Goal: Task Accomplishment & Management: Complete application form

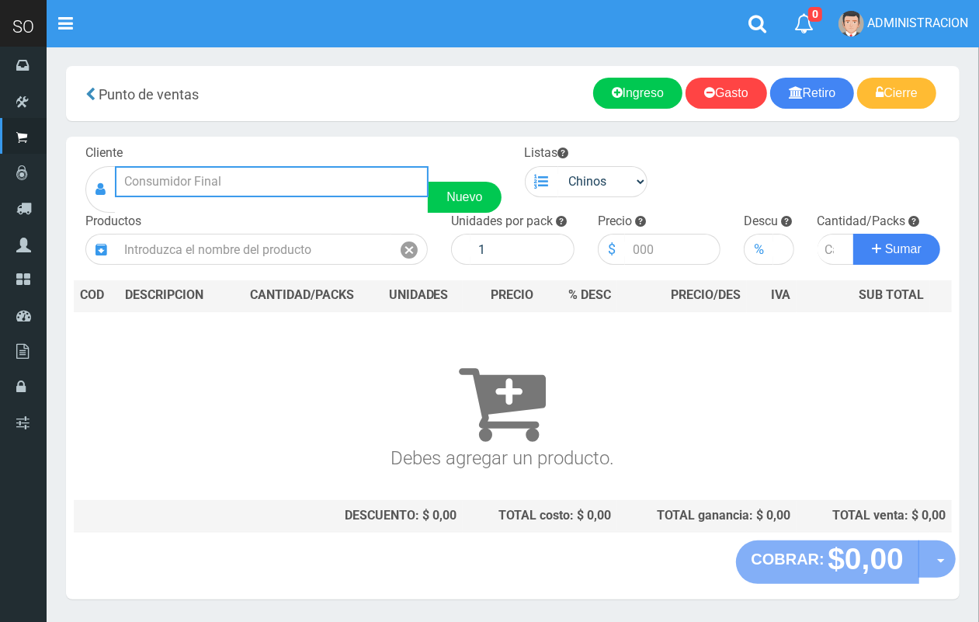
click at [202, 177] on input "text" at bounding box center [272, 181] width 314 height 31
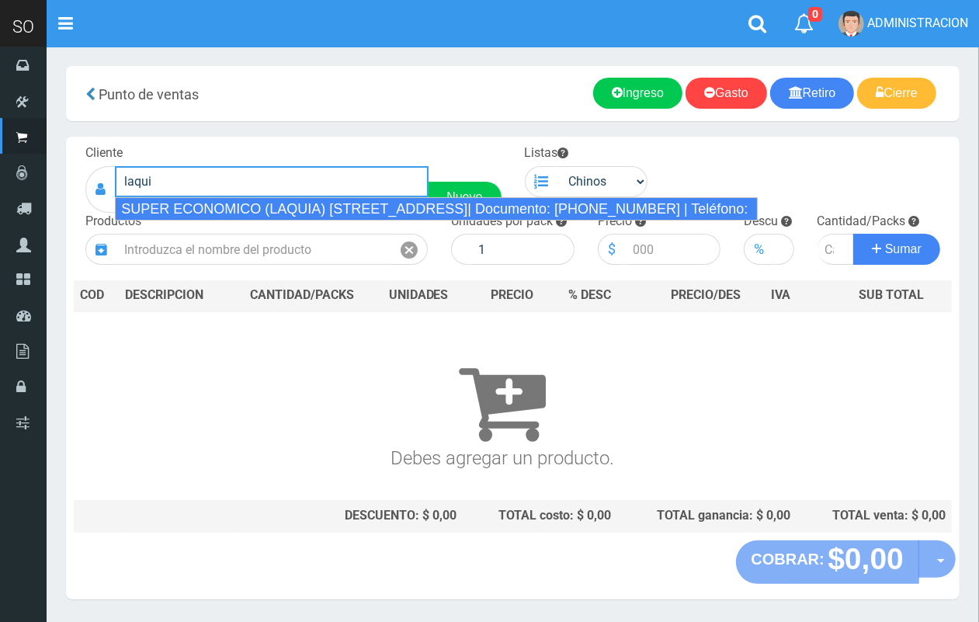
click at [217, 219] on div "SUPER ECONOMICO (LAQUIA) CALLE 2 Y 43 (MERCEDES)| Documento: 2123156468 | Teléf…" at bounding box center [436, 208] width 643 height 23
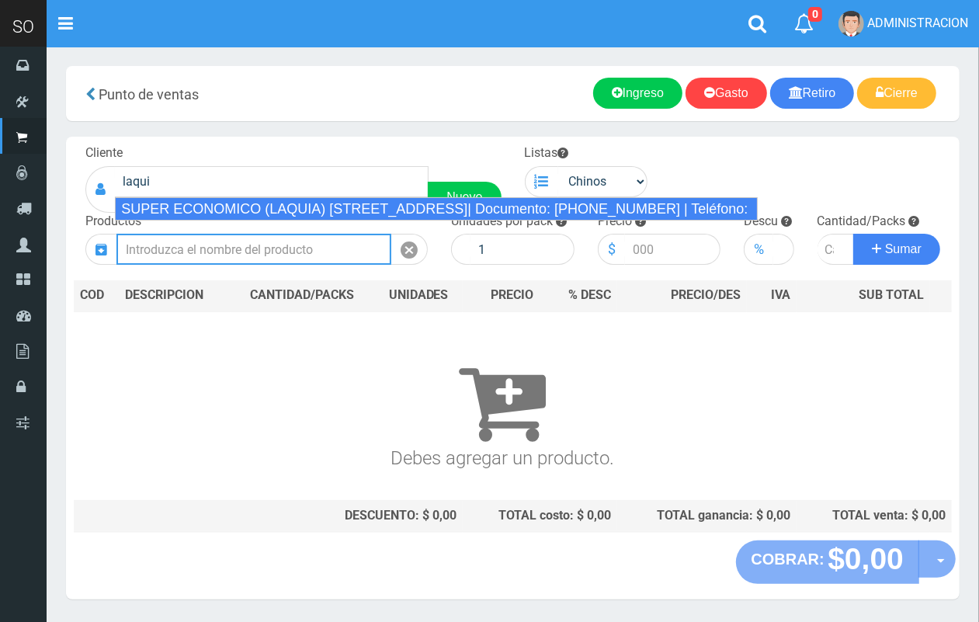
type input "SUPER ECONOMICO (LAQUIA) CALLE 2 Y 43 (MERCEDES)| Documento: 2123156468 | Teléf…"
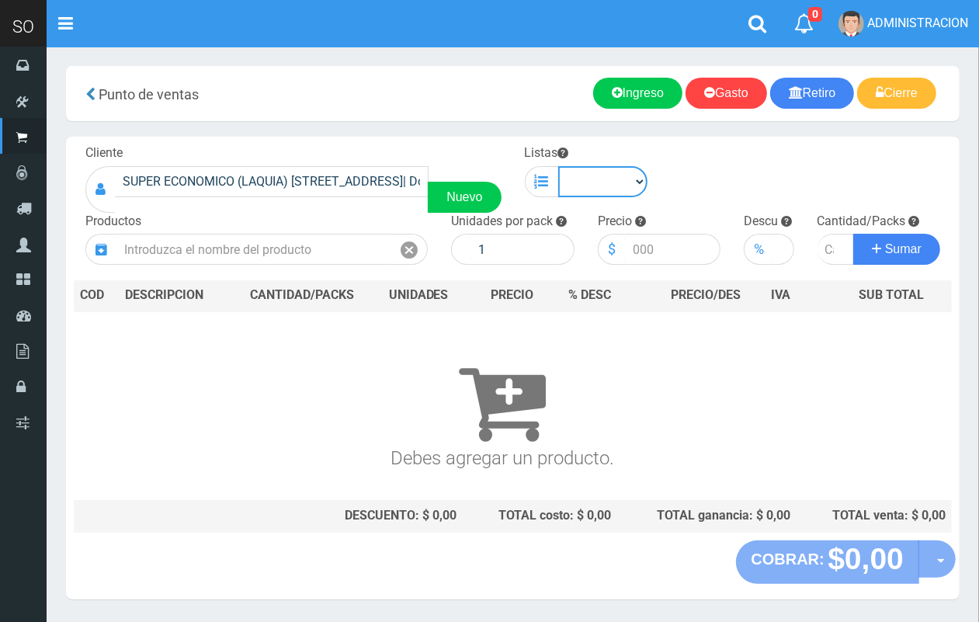
click at [630, 183] on select "Chinos . ." at bounding box center [603, 181] width 90 height 31
select select "1"
click at [558, 166] on select "Chinos . ." at bounding box center [603, 181] width 90 height 31
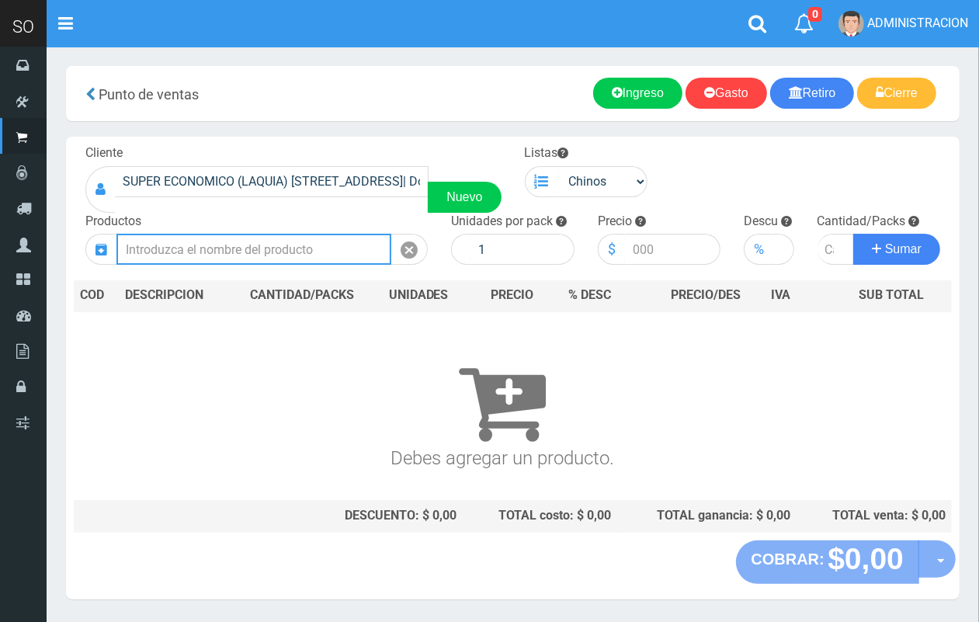
click at [280, 253] on input "text" at bounding box center [254, 249] width 275 height 31
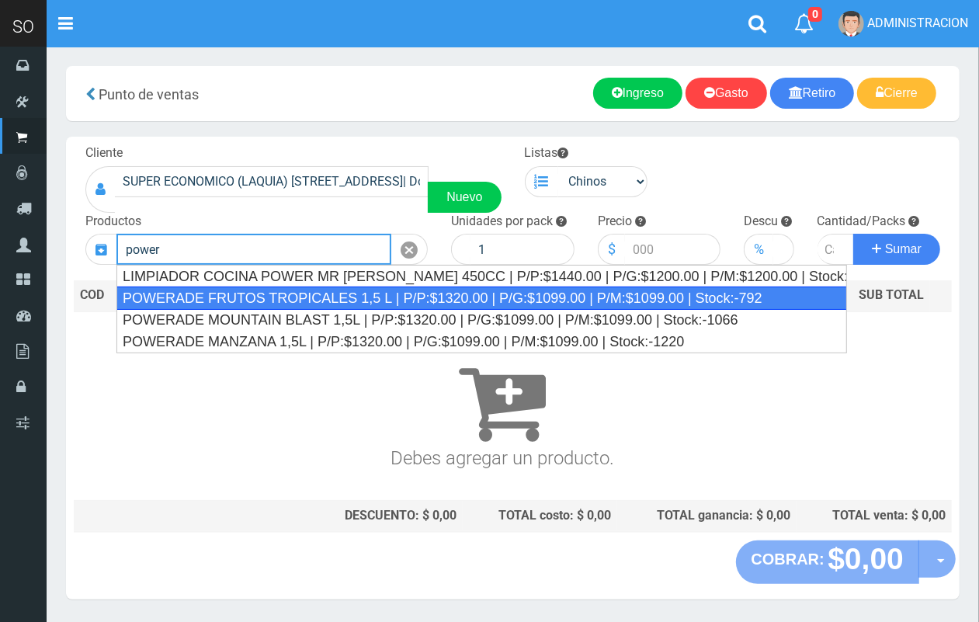
click at [294, 301] on div "POWERADE FRUTOS TROPICALES 1,5 L | P/P:$1320.00 | P/G:$1099.00 | P/M:$1099.00 |…" at bounding box center [482, 298] width 731 height 23
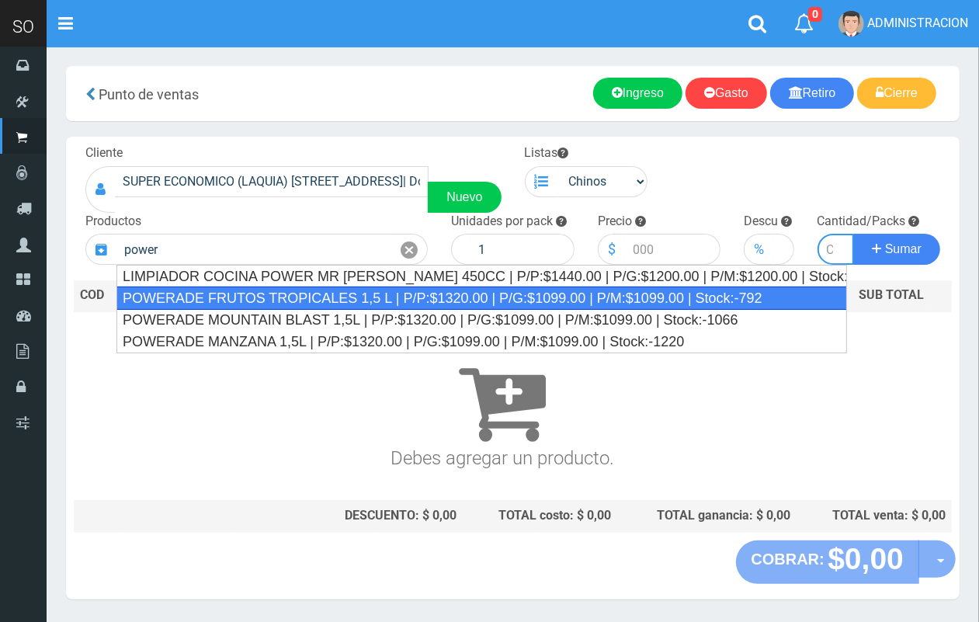
type input "POWERADE FRUTOS TROPICALES 1,5 L | P/P:$1320.00 | P/G:$1099.00 | P/M:$1099.00 |…"
type input "4"
type input "1320.00"
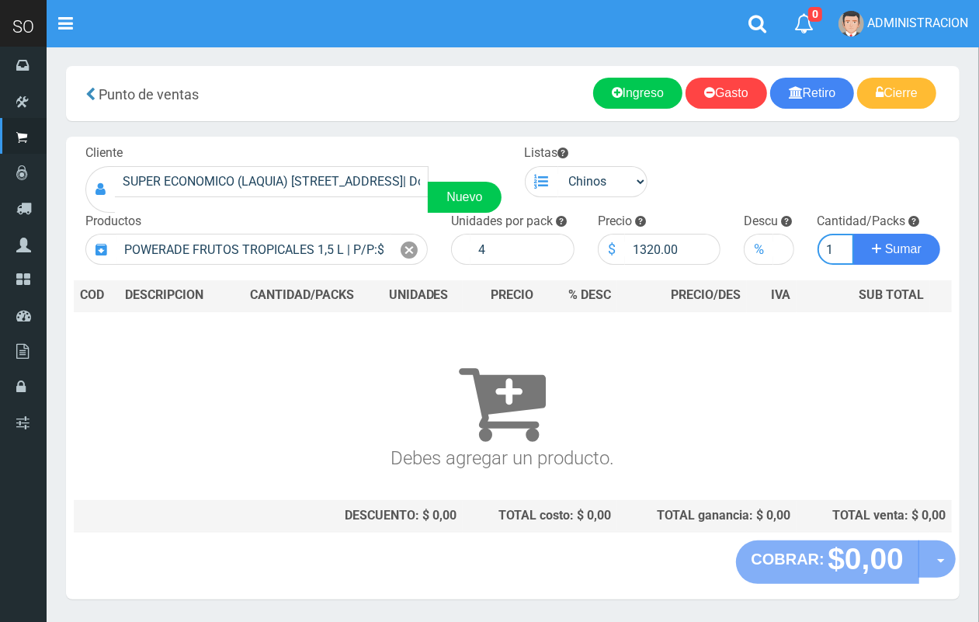
scroll to position [0, 2]
type input "1"
click at [854, 234] on button "Sumar" at bounding box center [897, 249] width 87 height 31
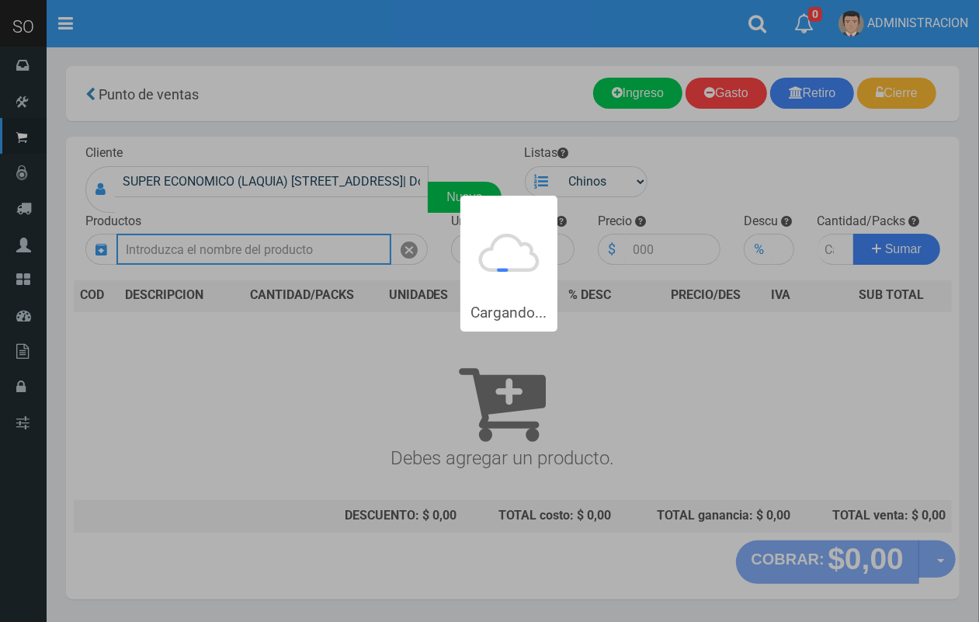
scroll to position [0, 0]
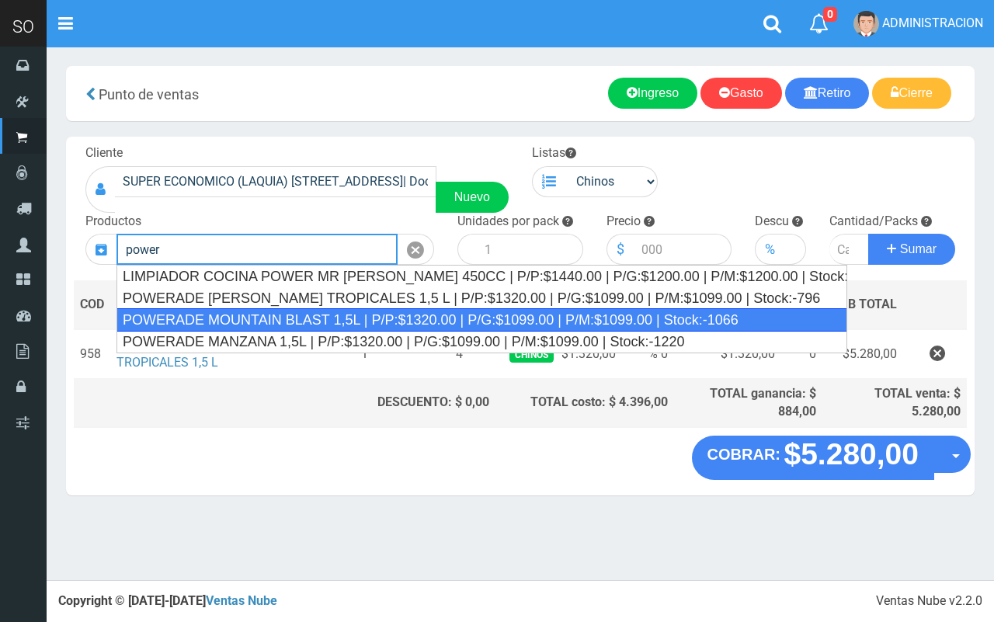
click at [301, 324] on div "POWERADE MOUNTAIN BLAST 1,5L | P/P:$1320.00 | P/G:$1099.00 | P/M:$1099.00 | Sto…" at bounding box center [482, 319] width 731 height 23
type input "POWERADE MOUNTAIN BLAST 1,5L | P/P:$1320.00 | P/G:$1099.00 | P/M:$1099.00 | Sto…"
type input "4"
type input "1320.00"
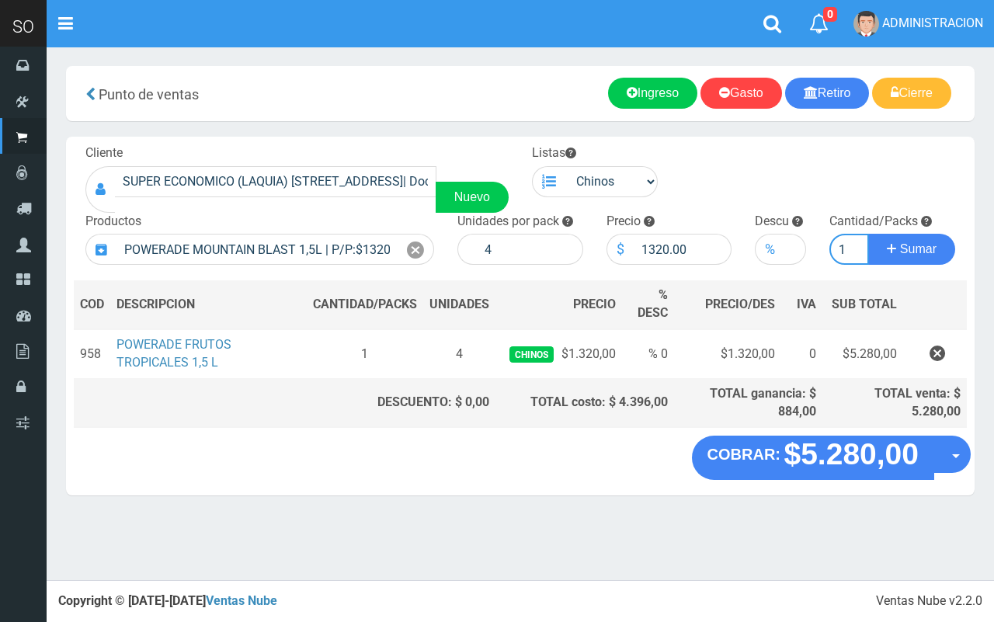
type input "1"
click at [868, 234] on button "Sumar" at bounding box center [911, 249] width 87 height 31
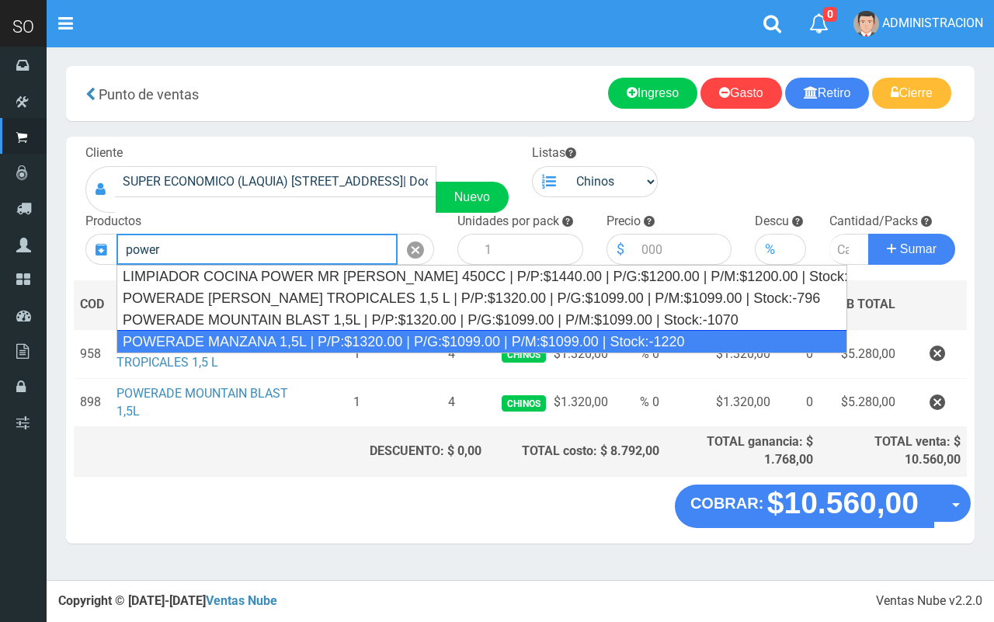
click at [303, 339] on div "POWERADE MANZANA 1,5L | P/P:$1320.00 | P/G:$1099.00 | P/M:$1099.00 | Stock:-1220" at bounding box center [482, 341] width 731 height 23
type input "POWERADE MANZANA 1,5L | P/P:$1320.00 | P/G:$1099.00 | P/M:$1099.00 | Stock:-1220"
type input "4"
type input "1320.00"
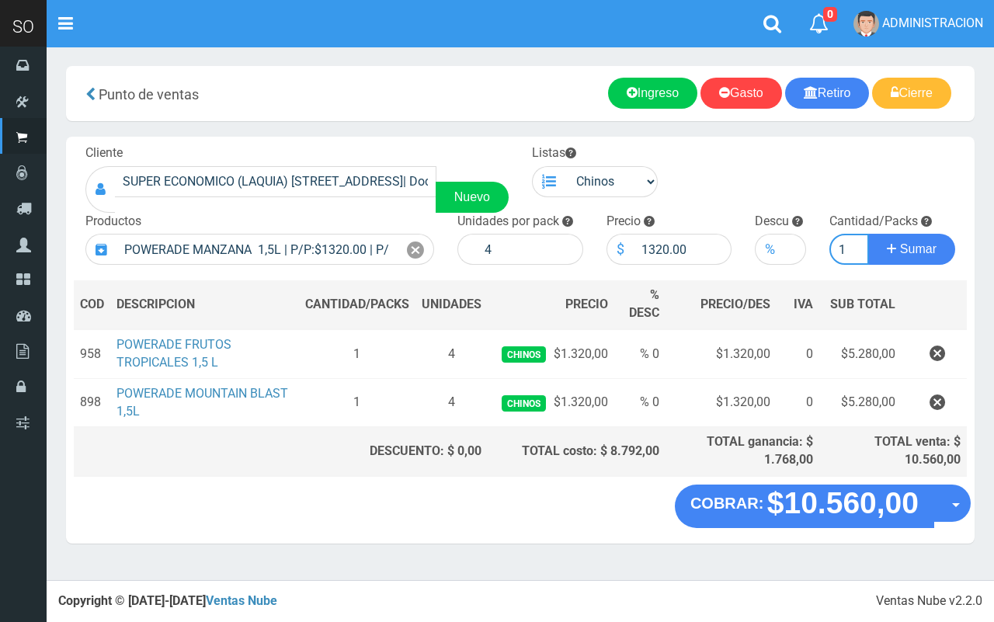
type input "1"
click at [868, 234] on button "Sumar" at bounding box center [911, 249] width 87 height 31
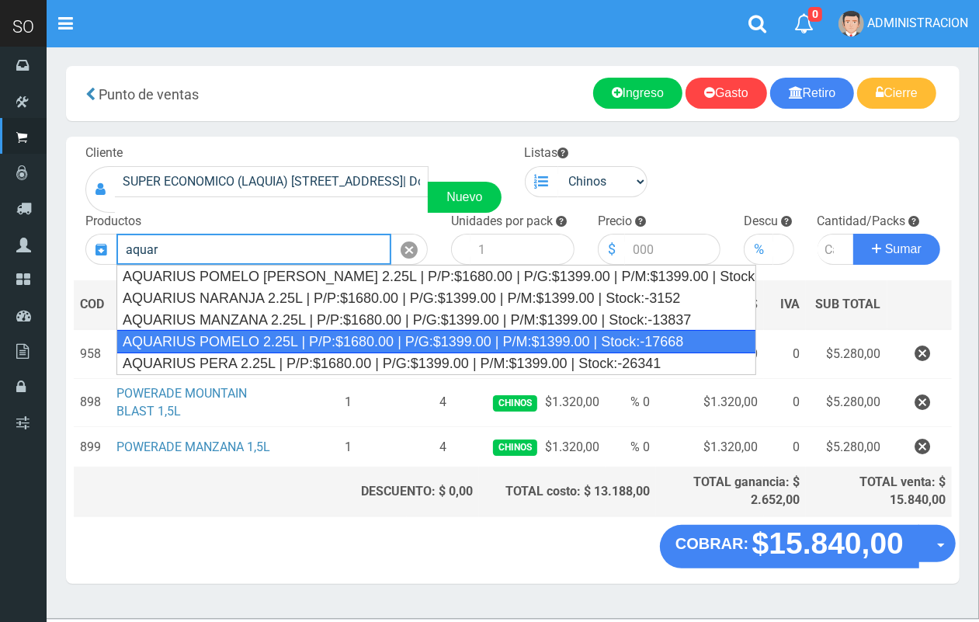
click at [339, 344] on div "AQUARIUS POMELO 2.25L | P/P:$1680.00 | P/G:$1399.00 | P/M:$1399.00 | Stock:-176…" at bounding box center [437, 341] width 640 height 23
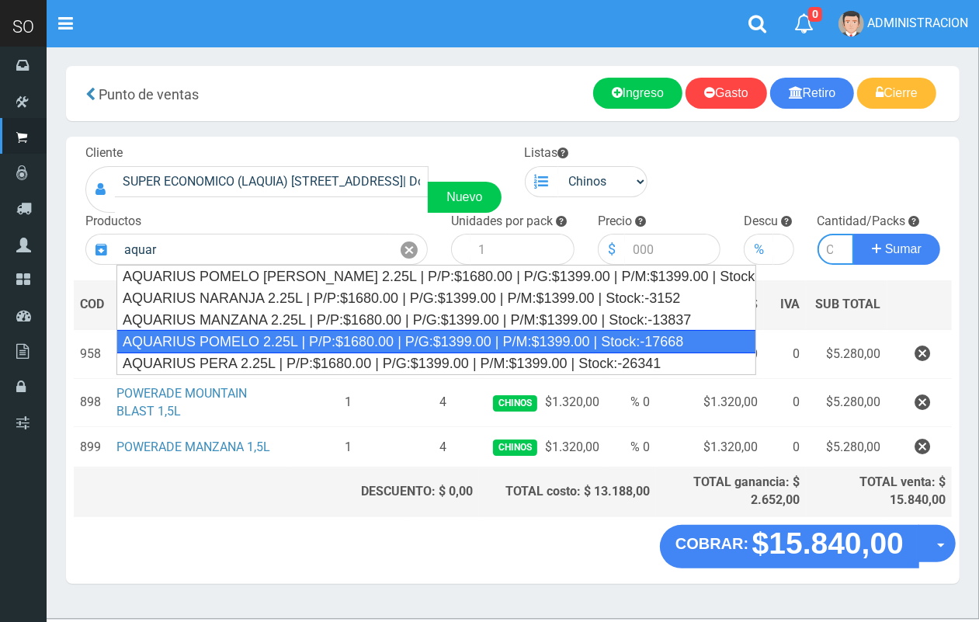
type input "AQUARIUS POMELO 2.25L | P/P:$1680.00 | P/G:$1399.00 | P/M:$1399.00 | Stock:-176…"
type input "6"
type input "1680.00"
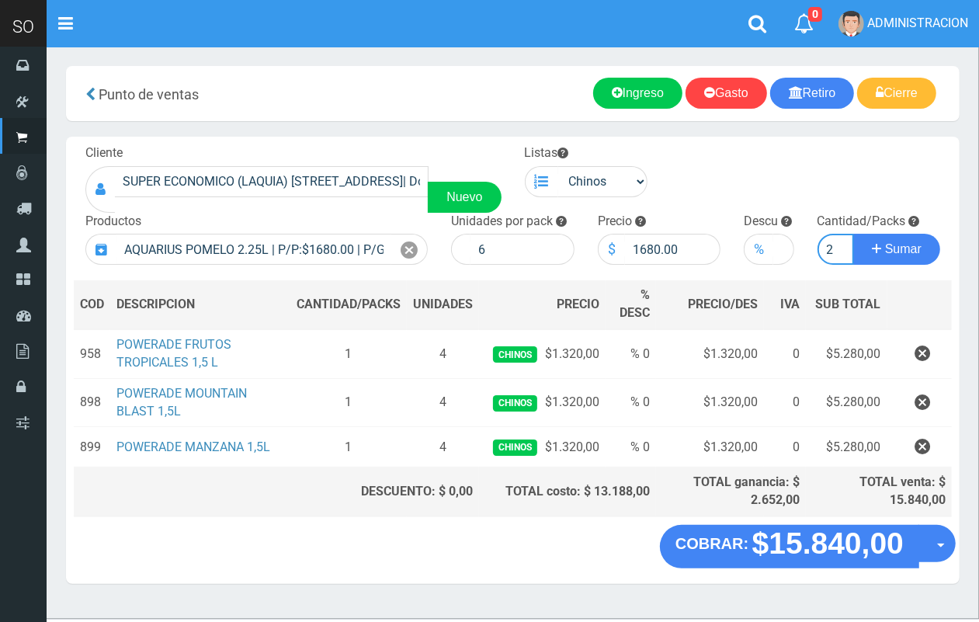
scroll to position [0, 2]
type input "2"
click at [854, 234] on button "Sumar" at bounding box center [897, 249] width 87 height 31
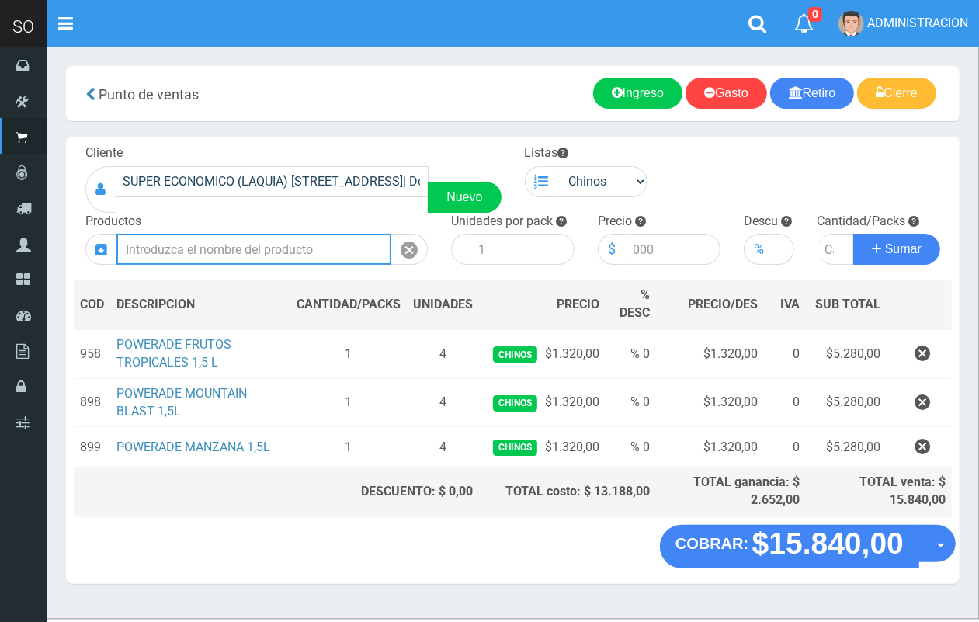
scroll to position [0, 0]
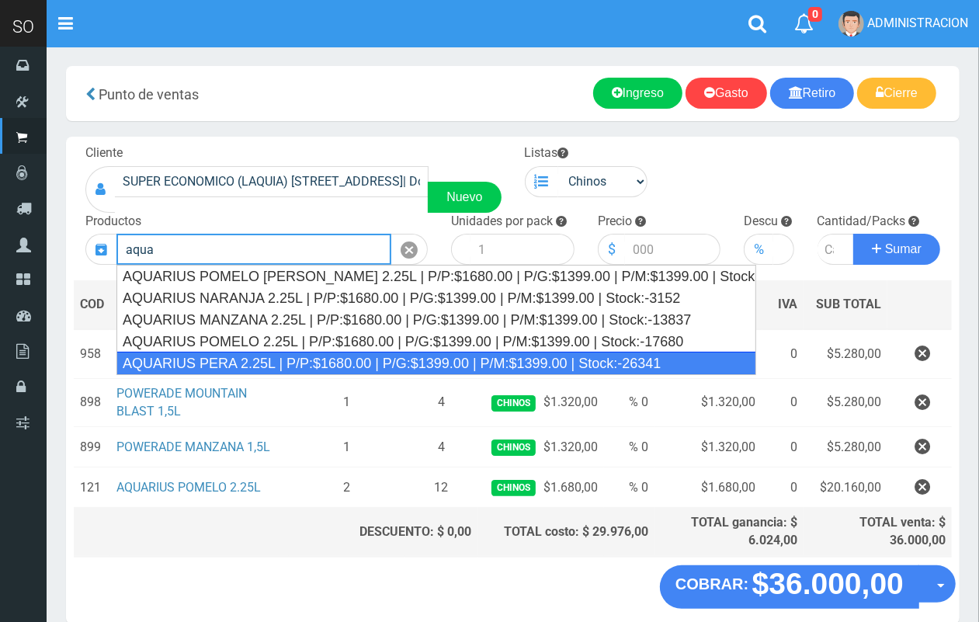
click at [339, 360] on div "AQUARIUS PERA 2.25L | P/P:$1680.00 | P/G:$1399.00 | P/M:$1399.00 | Stock:-26341" at bounding box center [437, 363] width 640 height 23
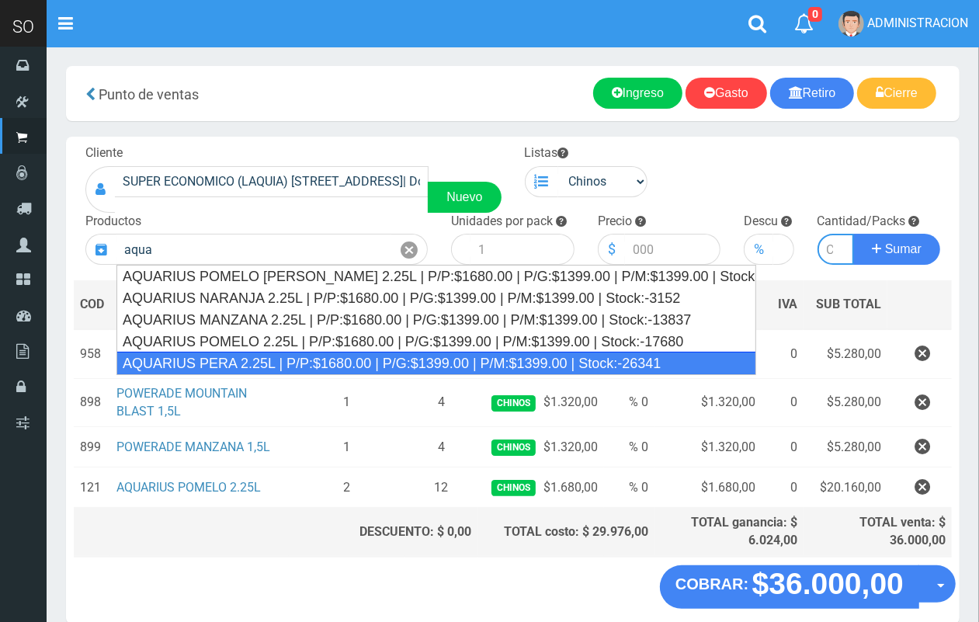
type input "AQUARIUS PERA 2.25L | P/P:$1680.00 | P/G:$1399.00 | P/M:$1399.00 | Stock:-26341"
type input "6"
type input "1680.00"
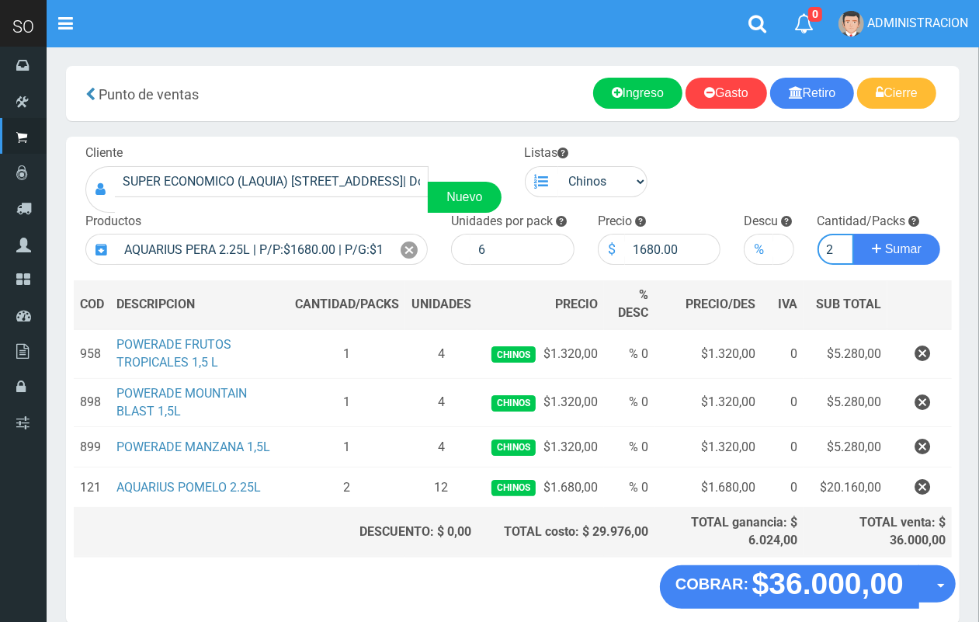
scroll to position [0, 2]
type input "2"
click at [854, 234] on button "Sumar" at bounding box center [897, 249] width 87 height 31
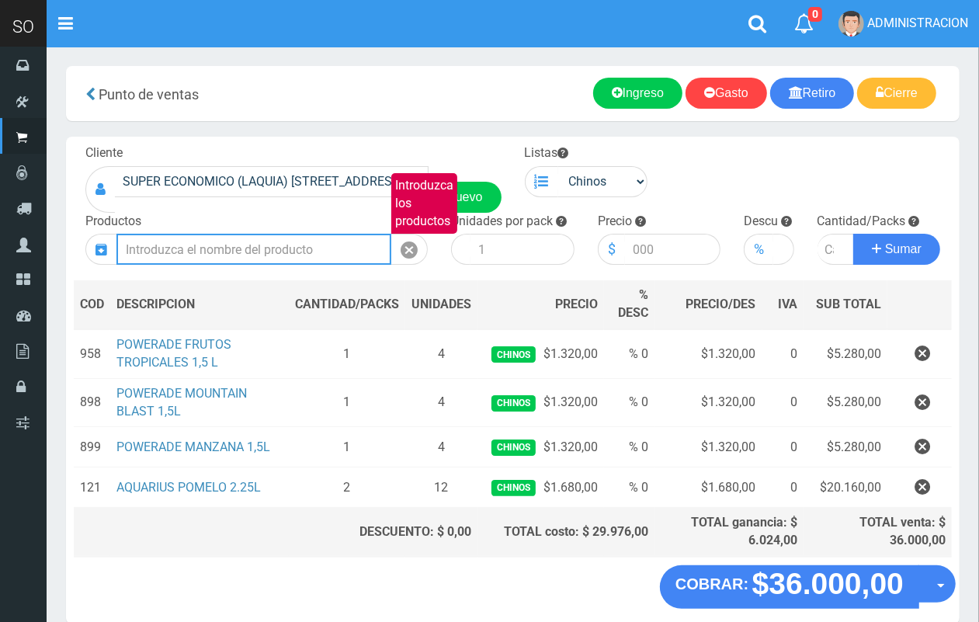
scroll to position [0, 0]
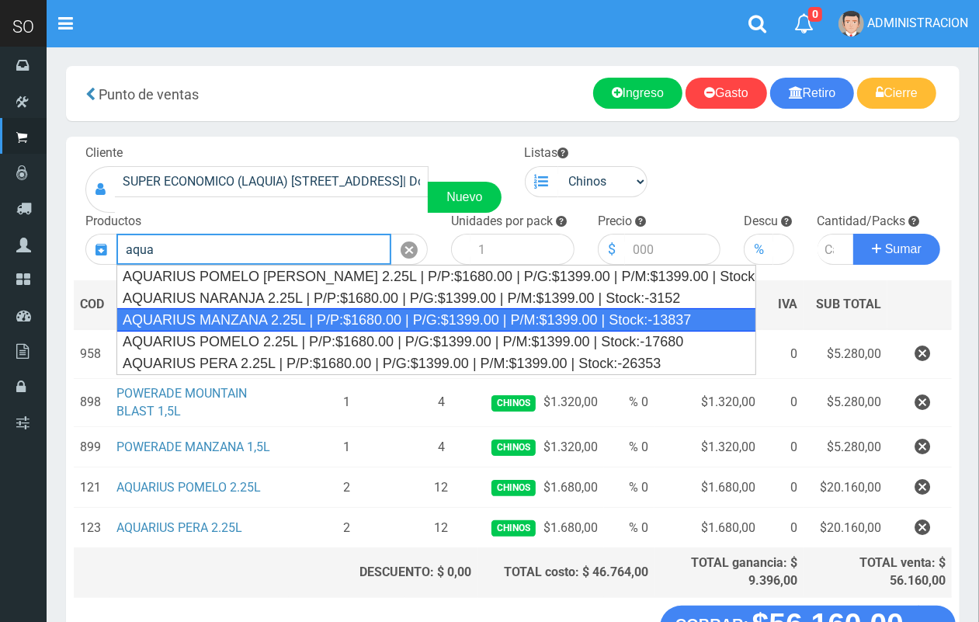
click at [366, 323] on div "AQUARIUS MANZANA 2.25L | P/P:$1680.00 | P/G:$1399.00 | P/M:$1399.00 | Stock:-13…" at bounding box center [437, 319] width 640 height 23
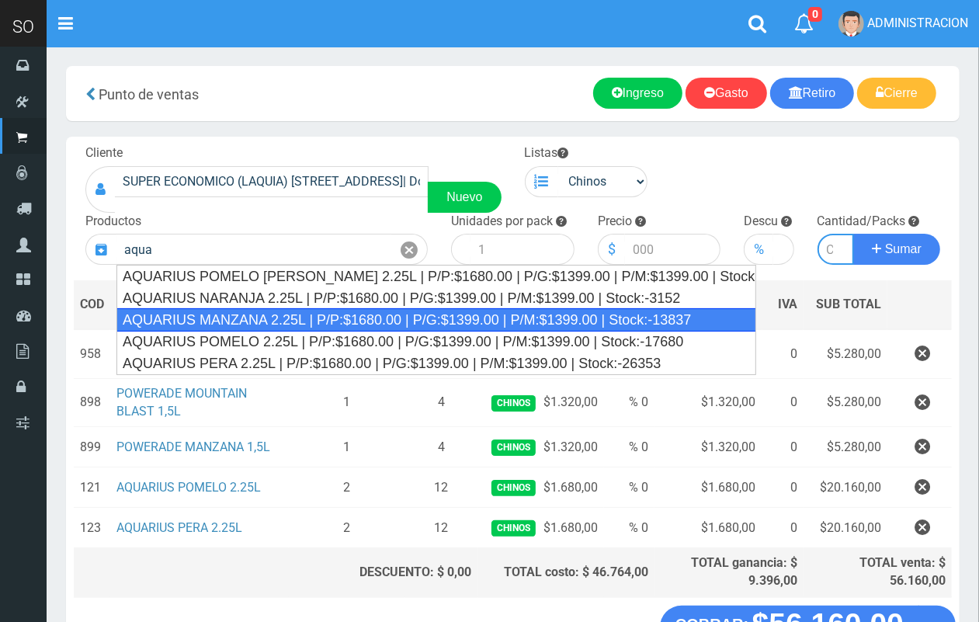
type input "AQUARIUS MANZANA 2.25L | P/P:$1680.00 | P/G:$1399.00 | P/M:$1399.00 | Stock:-13…"
type input "6"
type input "1680.00"
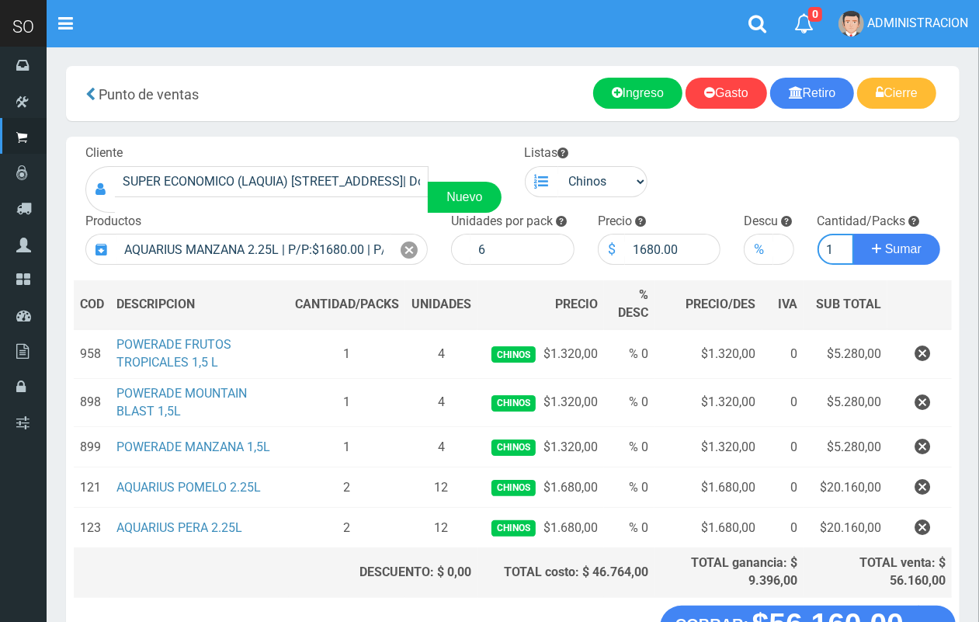
scroll to position [0, 2]
type input "1"
click at [854, 234] on button "Sumar" at bounding box center [897, 249] width 87 height 31
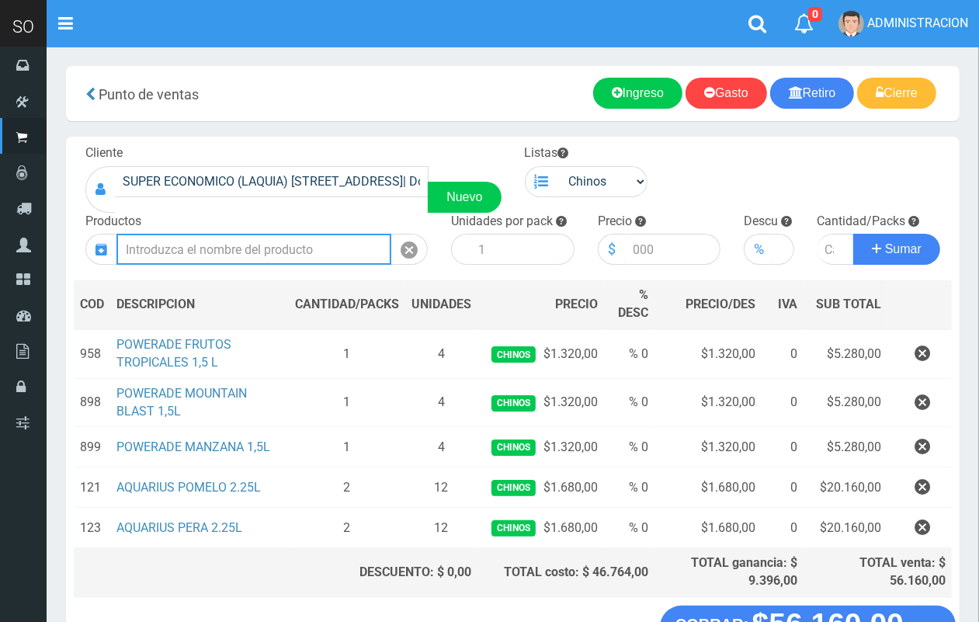
scroll to position [0, 0]
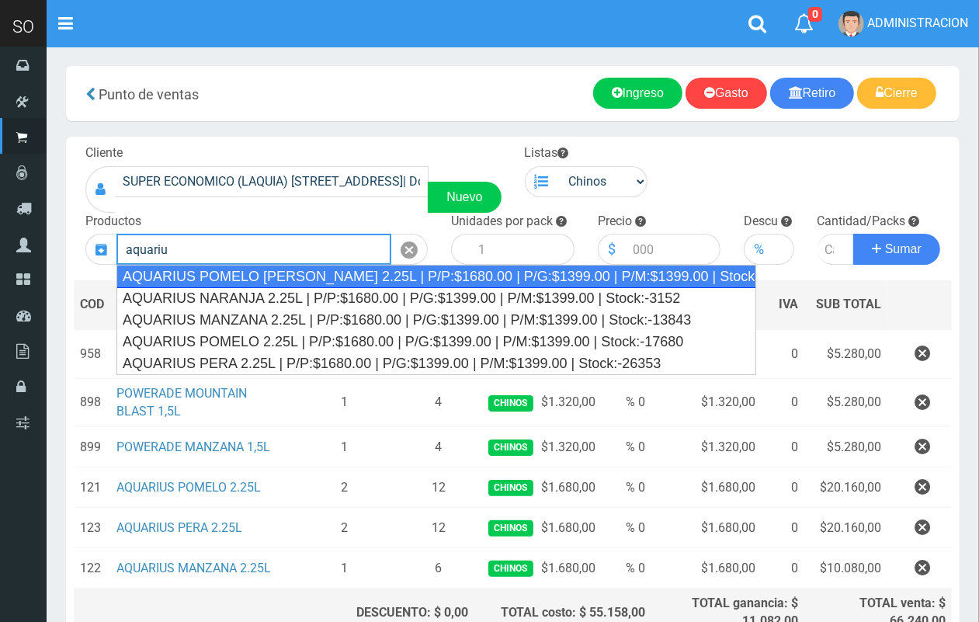
click at [398, 284] on div "AQUARIUS POMELO ROSADO 2.25L | P/P:$1680.00 | P/G:$1399.00 | P/M:$1399.00 | Sto…" at bounding box center [437, 276] width 640 height 23
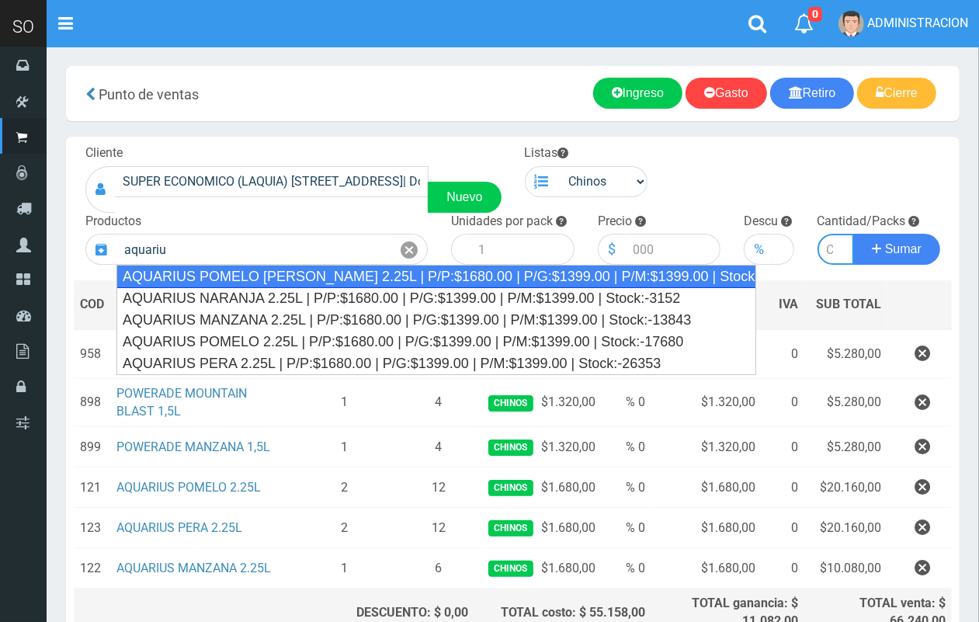
type input "AQUARIUS POMELO ROSADO 2.25L | P/P:$1680.00 | P/G:$1399.00 | P/M:$1399.00 | Sto…"
type input "6"
type input "1680.00"
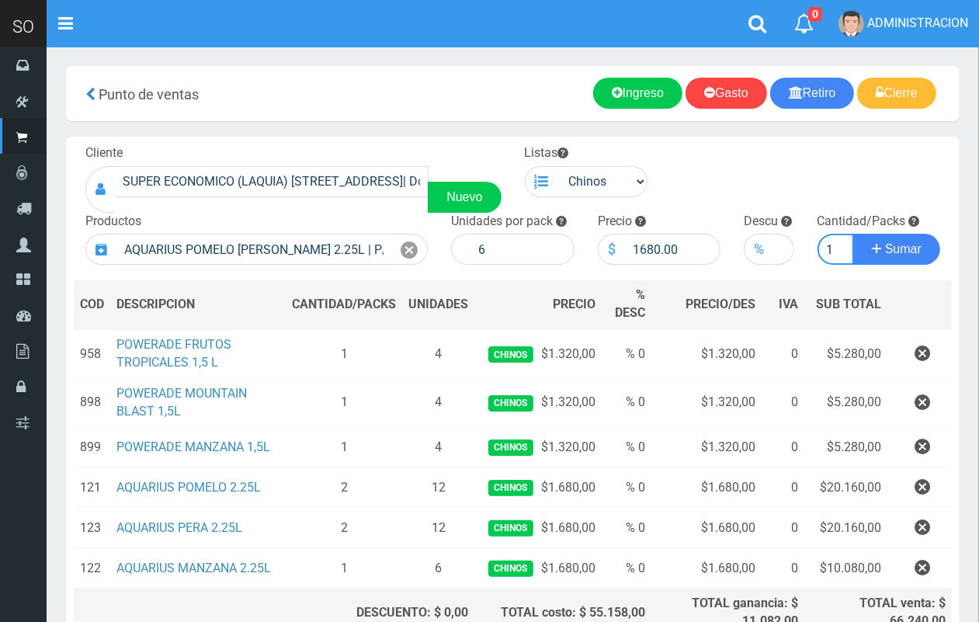
scroll to position [0, 2]
type input "1"
click at [854, 234] on button "Sumar" at bounding box center [897, 249] width 87 height 31
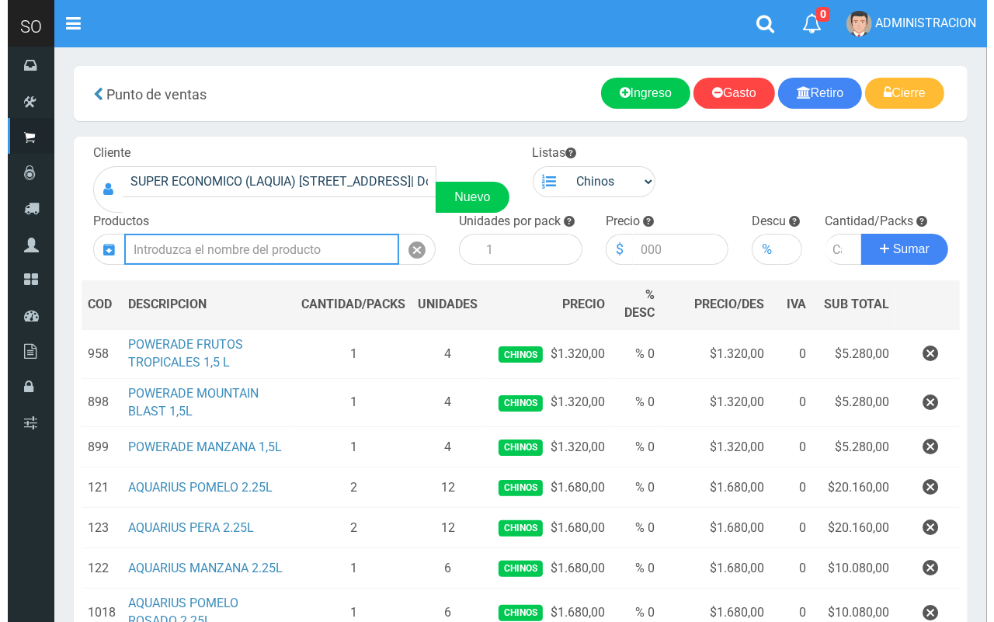
scroll to position [203, 0]
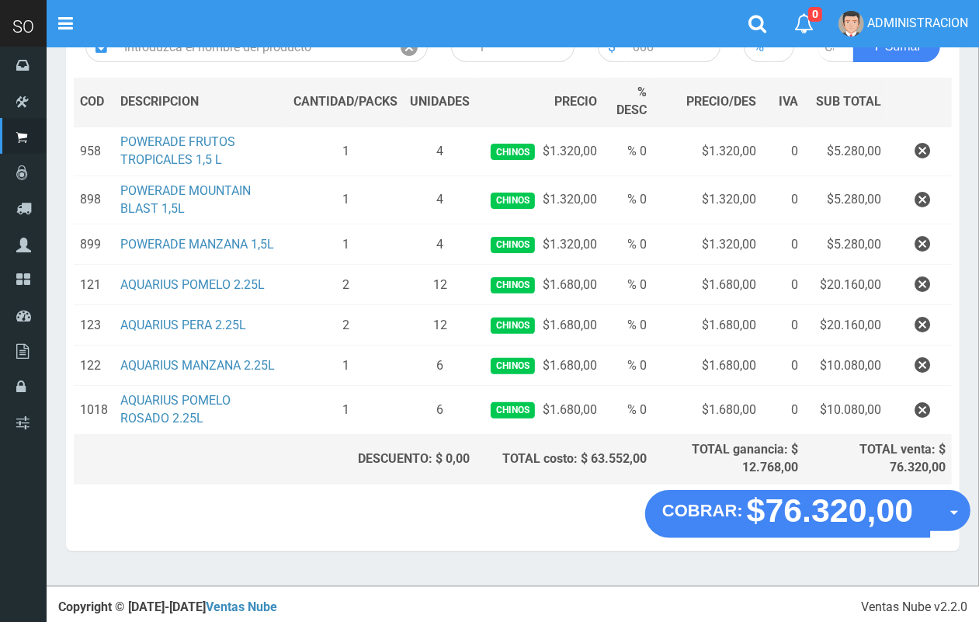
drag, startPoint x: 957, startPoint y: 507, endPoint x: 940, endPoint y: 542, distance: 38.9
click at [956, 507] on button "Opciones" at bounding box center [950, 510] width 41 height 41
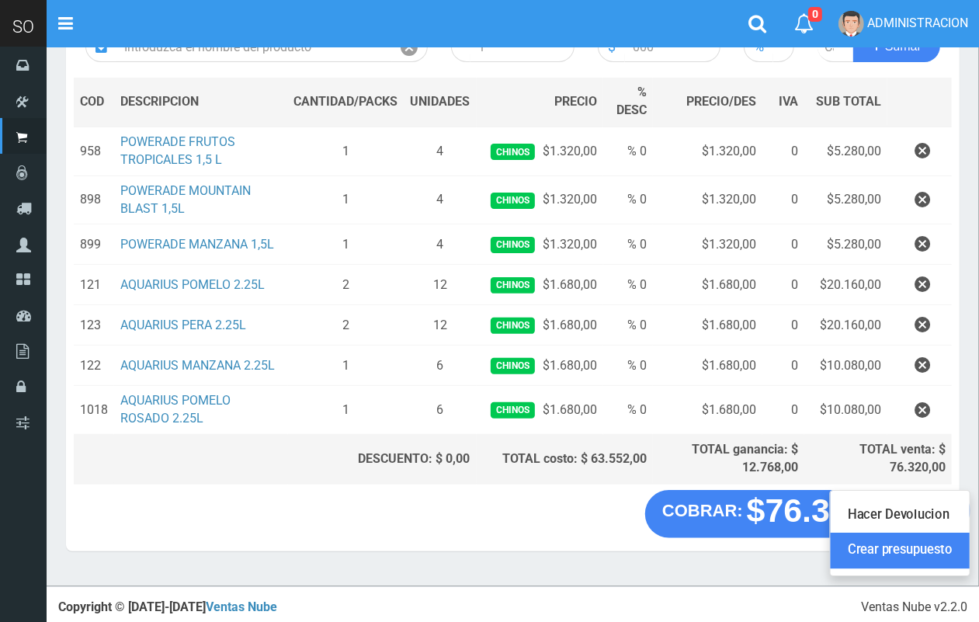
click at [933, 551] on link "Crear presupuesto" at bounding box center [900, 551] width 139 height 36
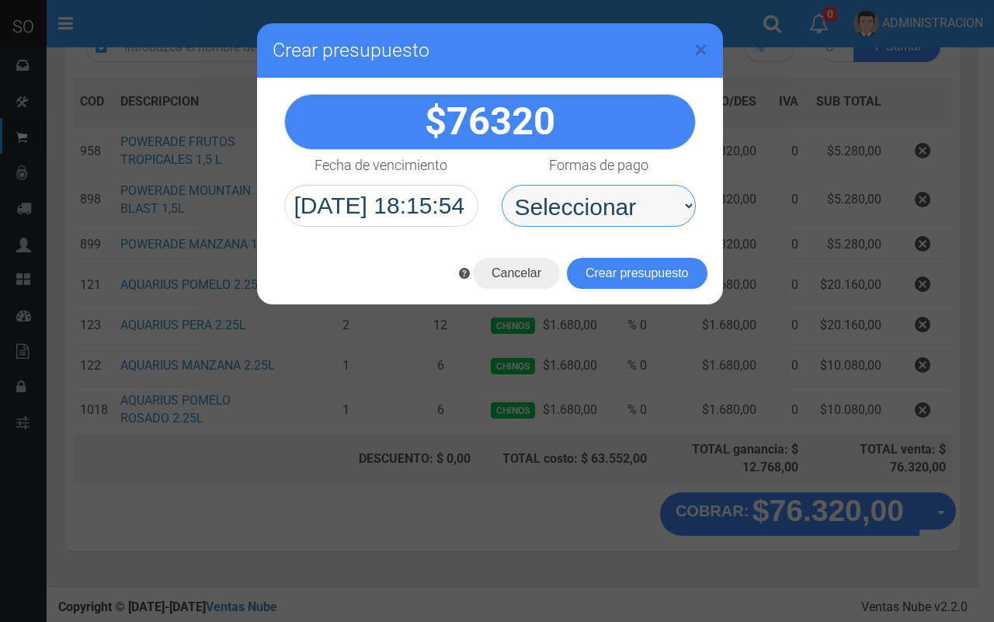
click at [669, 207] on select "Seleccionar Efectivo Tarjeta de Crédito Depósito Débito" at bounding box center [599, 206] width 194 height 42
select select "Efectivo"
click at [502, 185] on select "Seleccionar Efectivo Tarjeta de Crédito Depósito Débito" at bounding box center [599, 206] width 194 height 42
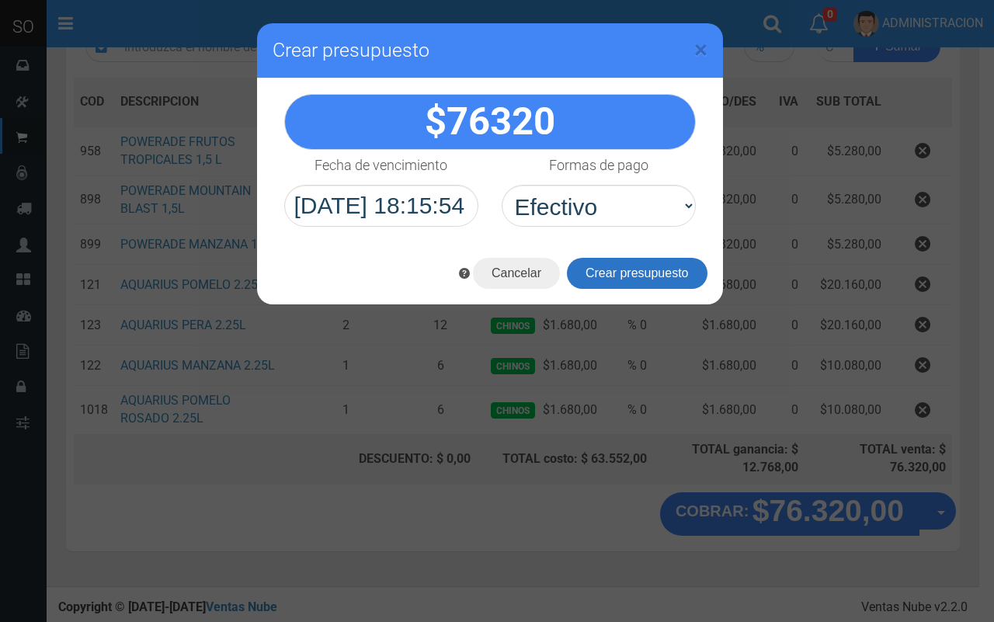
click at [666, 270] on button "Crear presupuesto" at bounding box center [637, 273] width 141 height 31
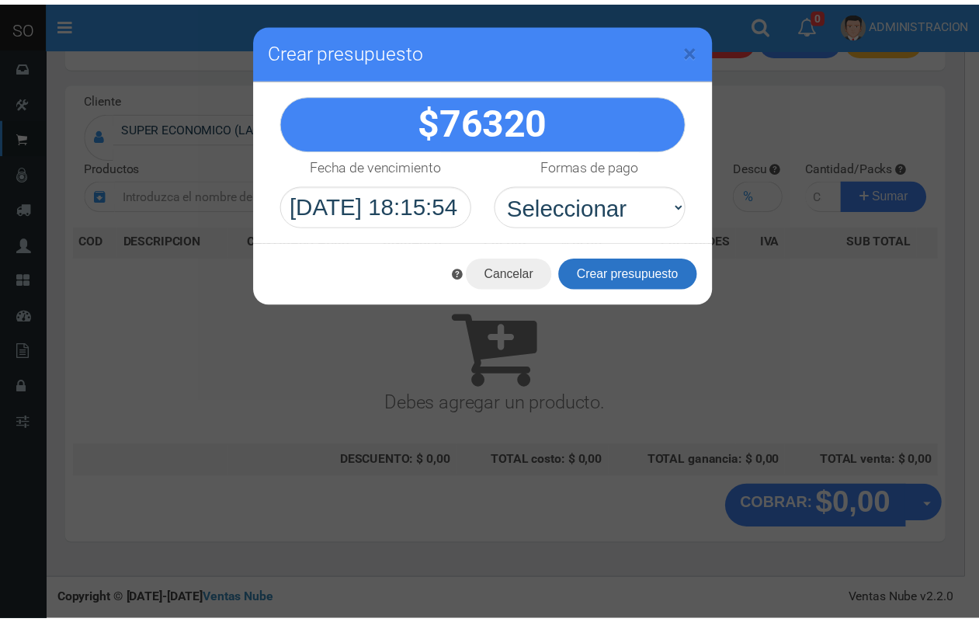
scroll to position [47, 0]
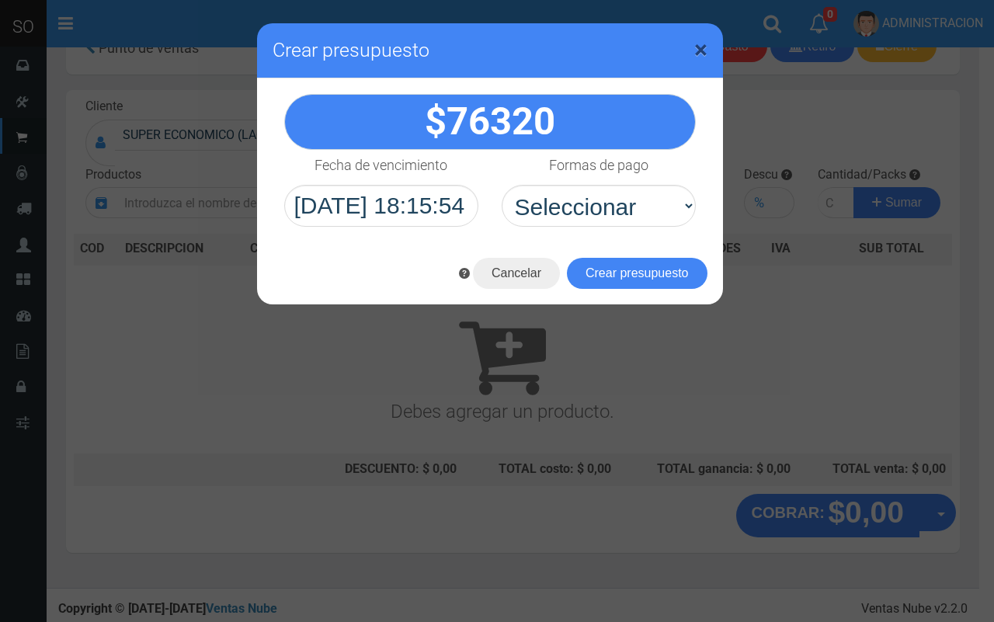
click at [699, 52] on span "×" at bounding box center [700, 50] width 13 height 30
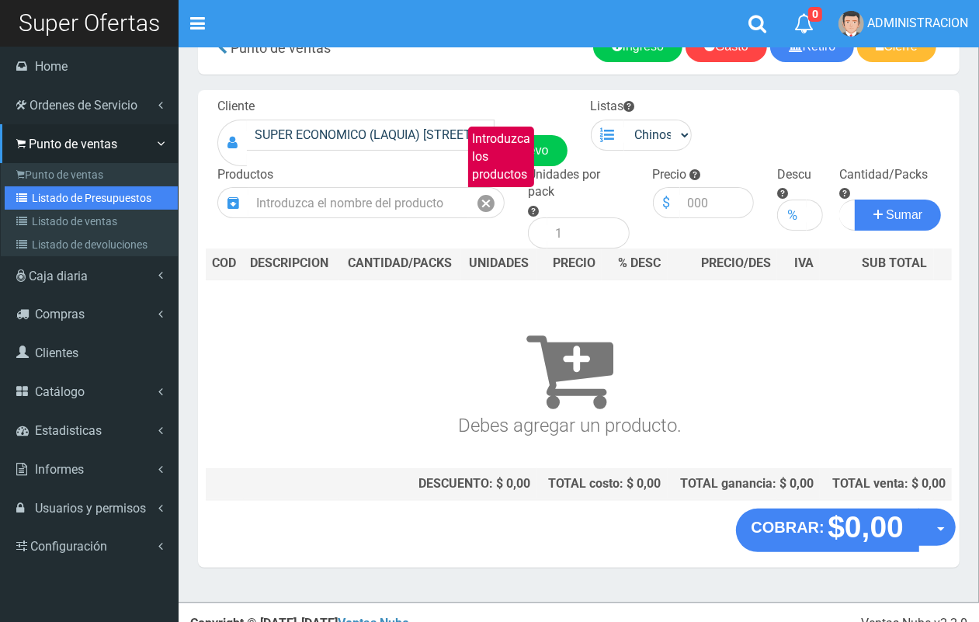
click at [68, 193] on link "Listado de Presupuestos" at bounding box center [91, 197] width 173 height 23
